Goal: Navigation & Orientation: Find specific page/section

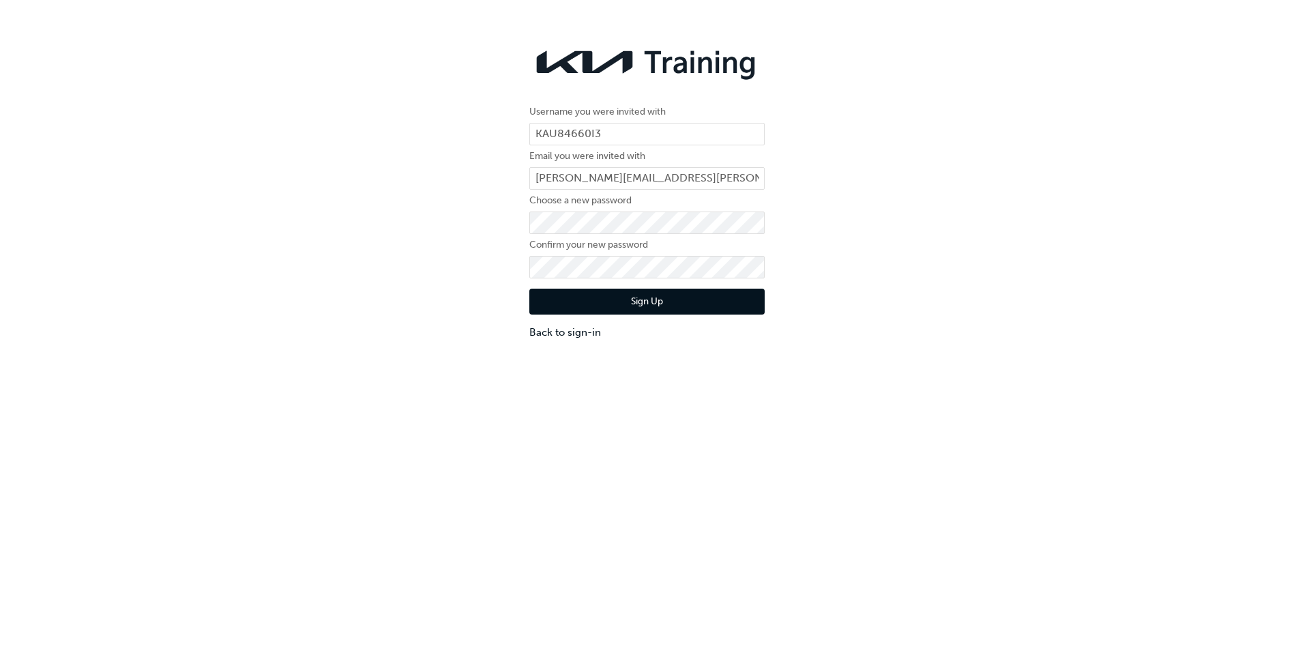
click at [538, 297] on button "Sign Up" at bounding box center [646, 302] width 235 height 26
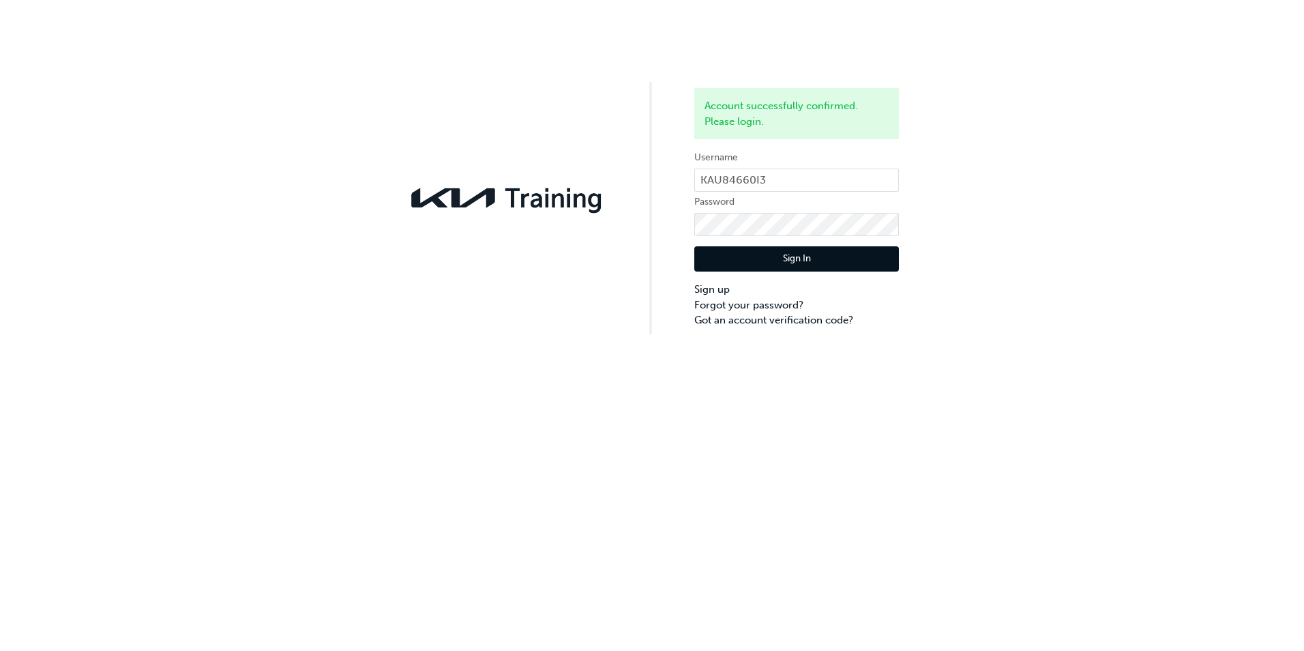
click at [699, 256] on button "Sign In" at bounding box center [796, 259] width 205 height 26
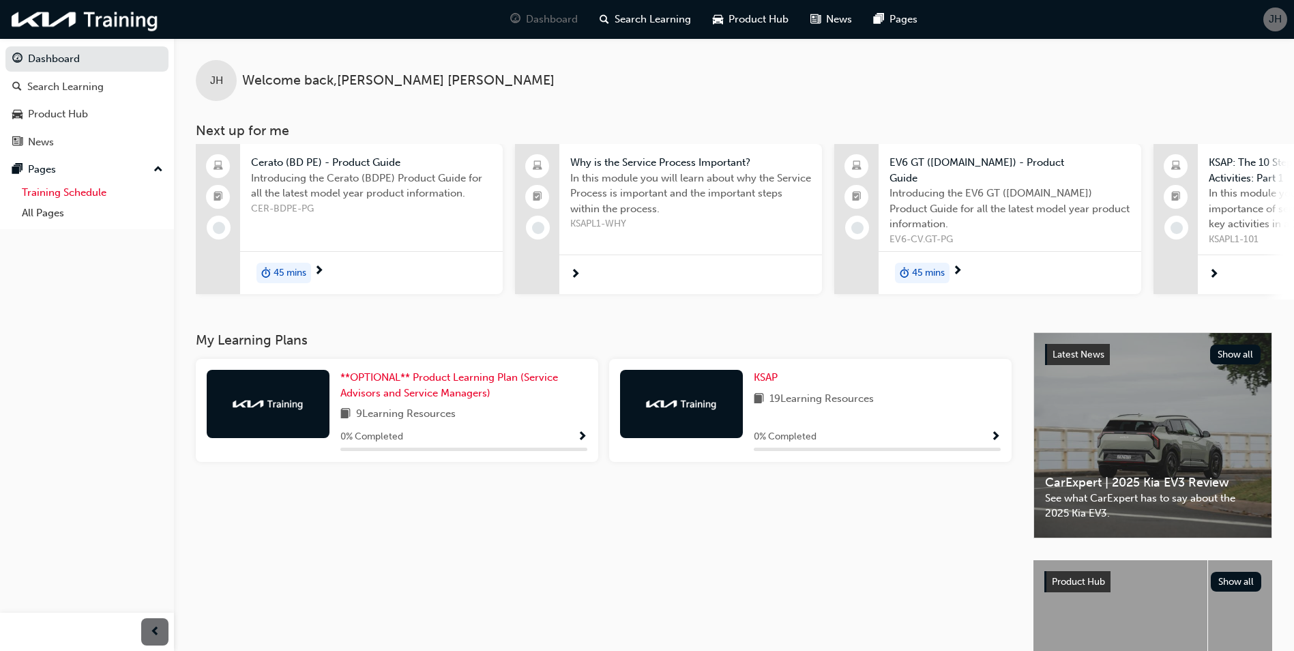
click at [104, 182] on link "Training Schedule" at bounding box center [92, 192] width 152 height 21
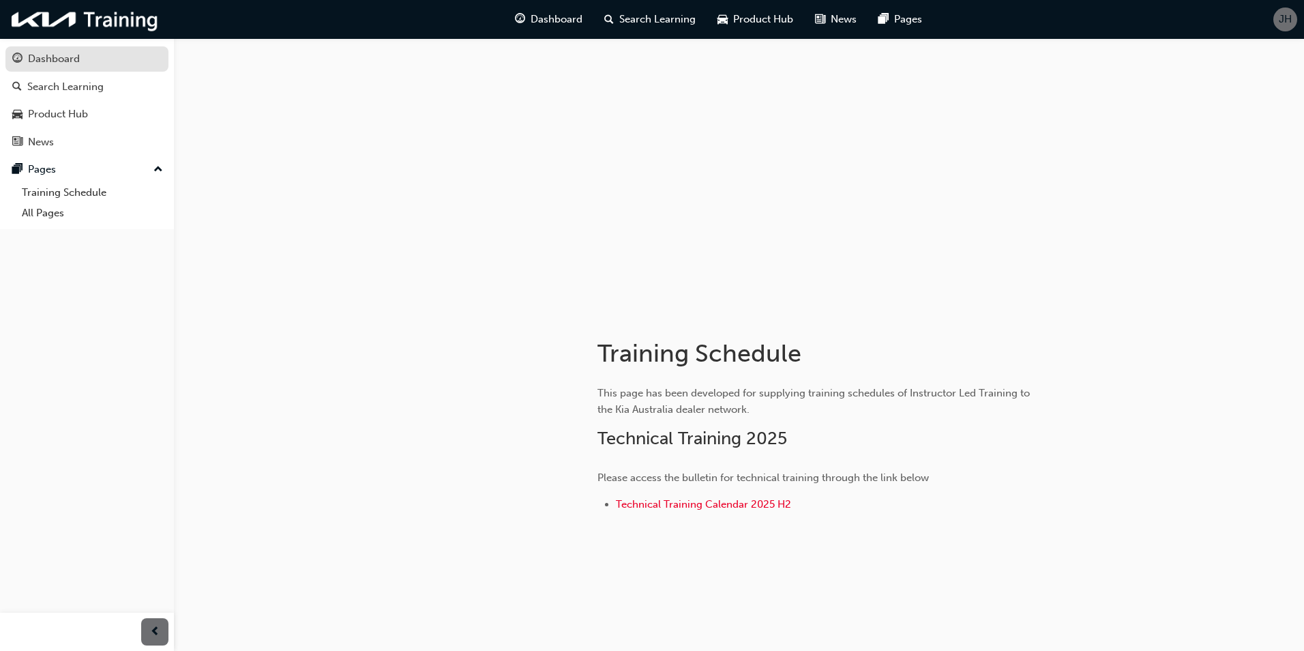
click at [35, 59] on div "Dashboard" at bounding box center [54, 59] width 52 height 16
